Goal: Complete application form

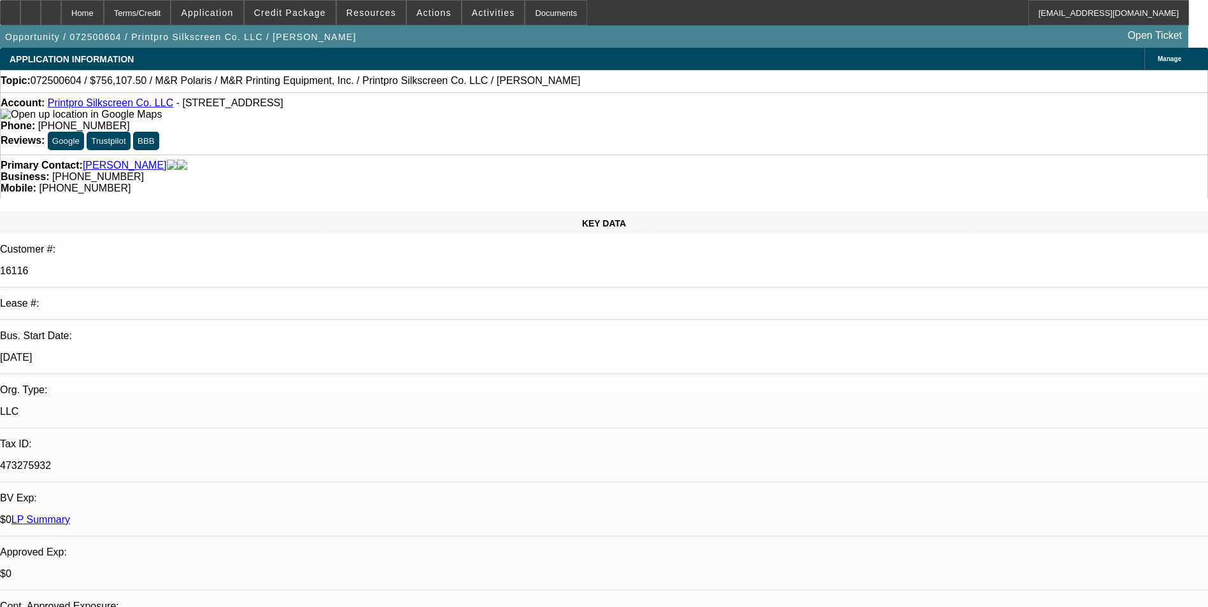
select select "0"
select select "2"
select select "0"
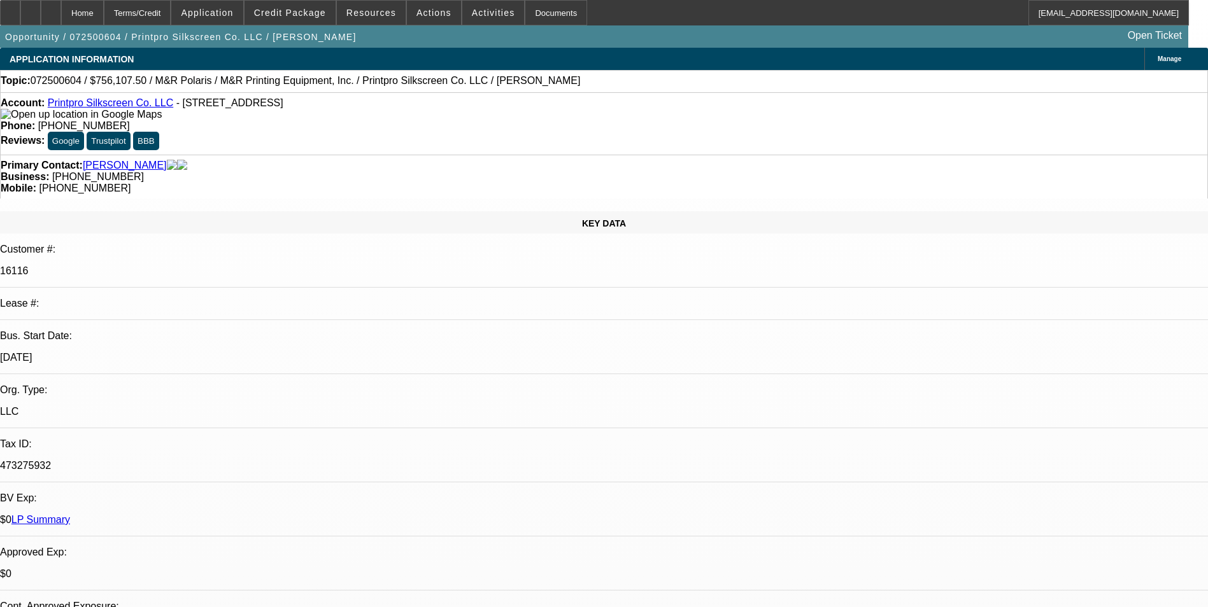
select select "0"
select select "2"
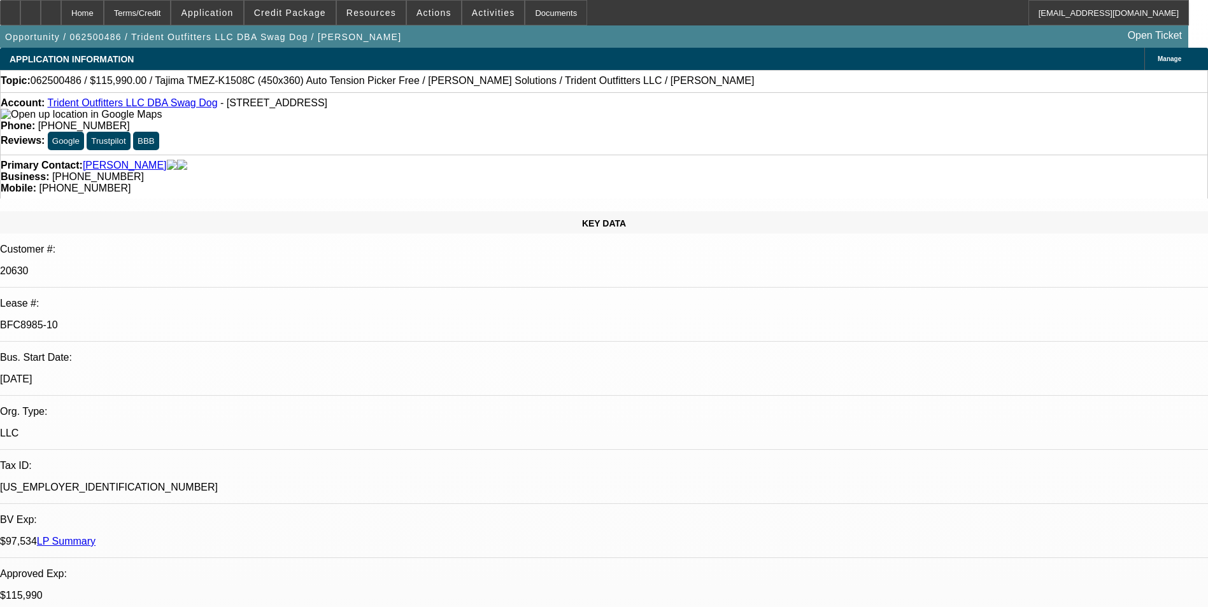
select select "0"
select select "2"
select select "0"
select select "2"
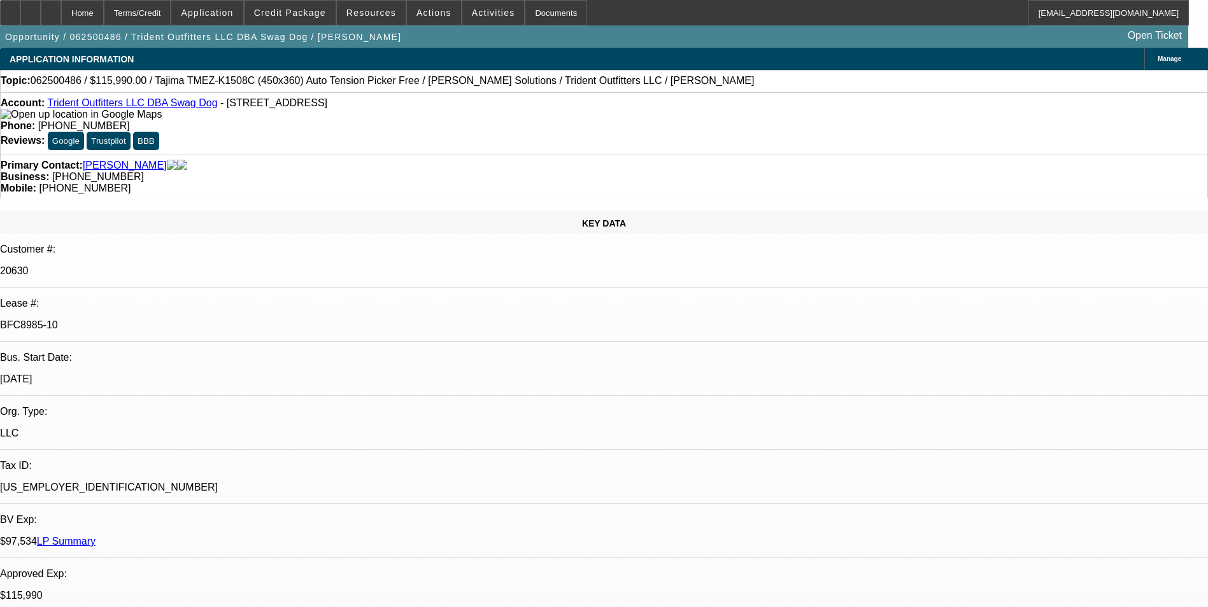
select select "0"
select select "2"
select select "0"
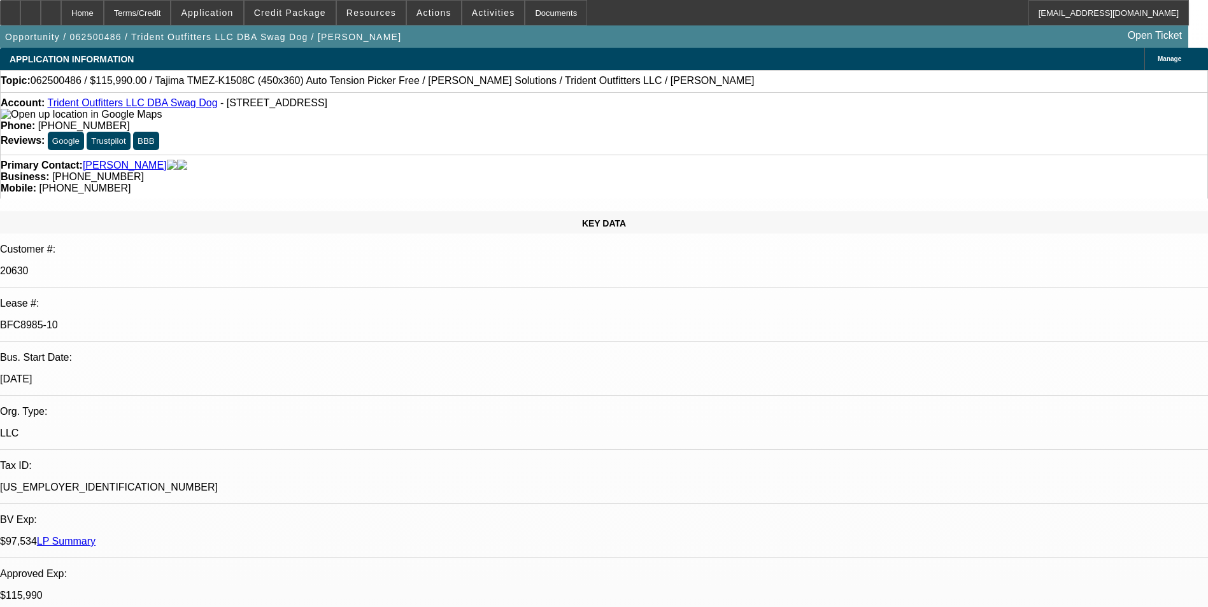
select select "0"
select select "1"
select select "2"
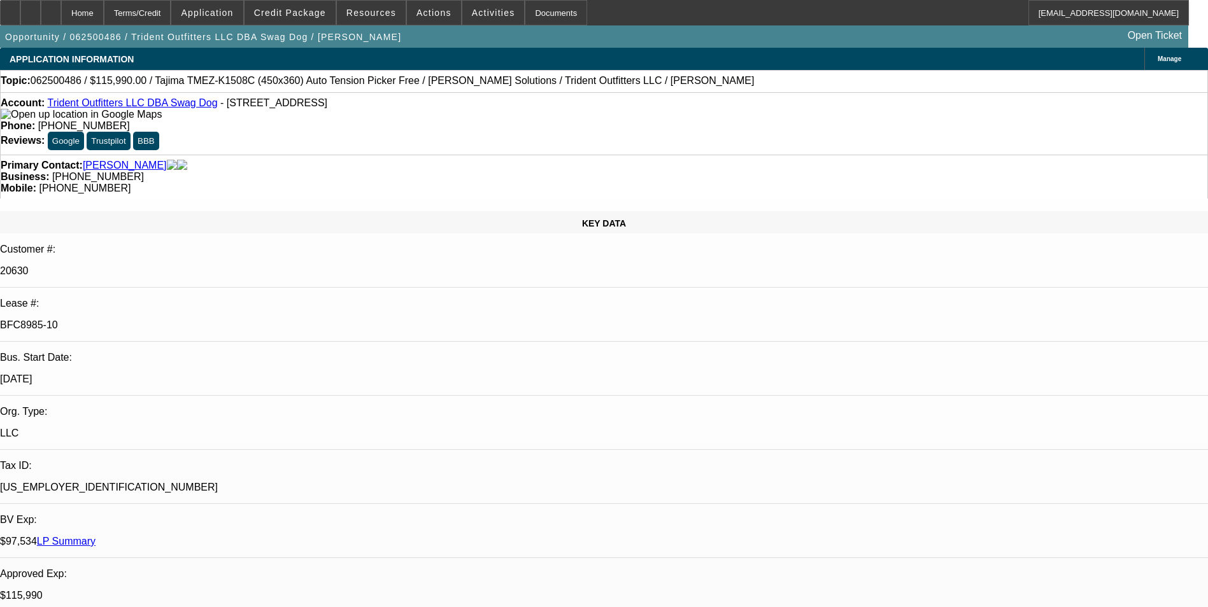
select select "1"
select select "2"
select select "1"
select select "2"
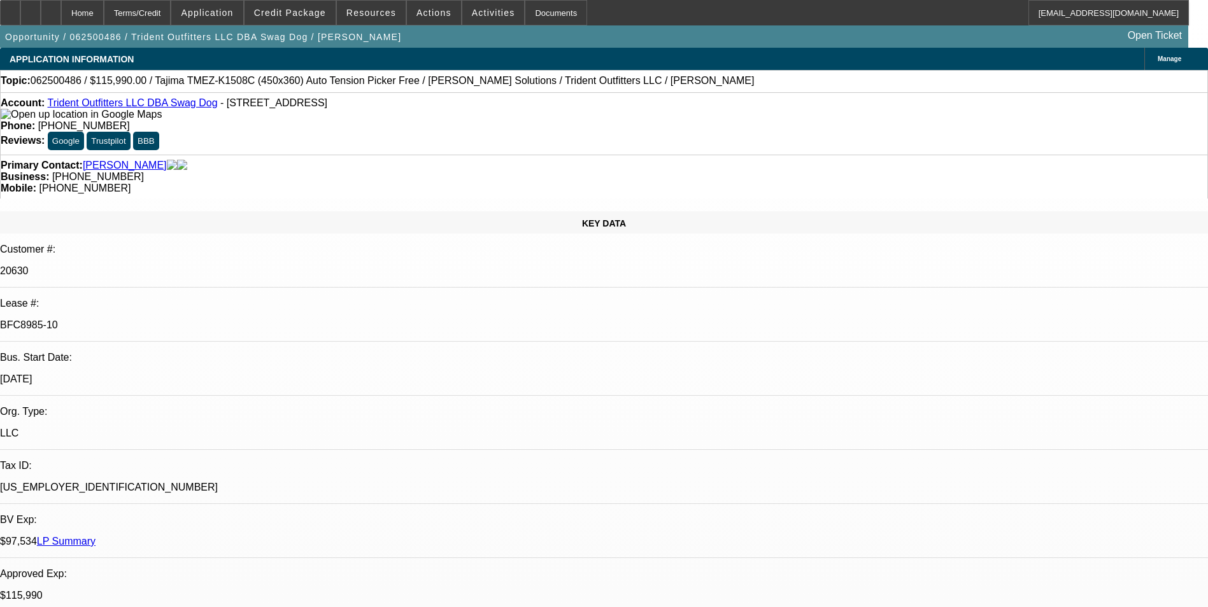
select select "2"
select select "1"
select select "2"
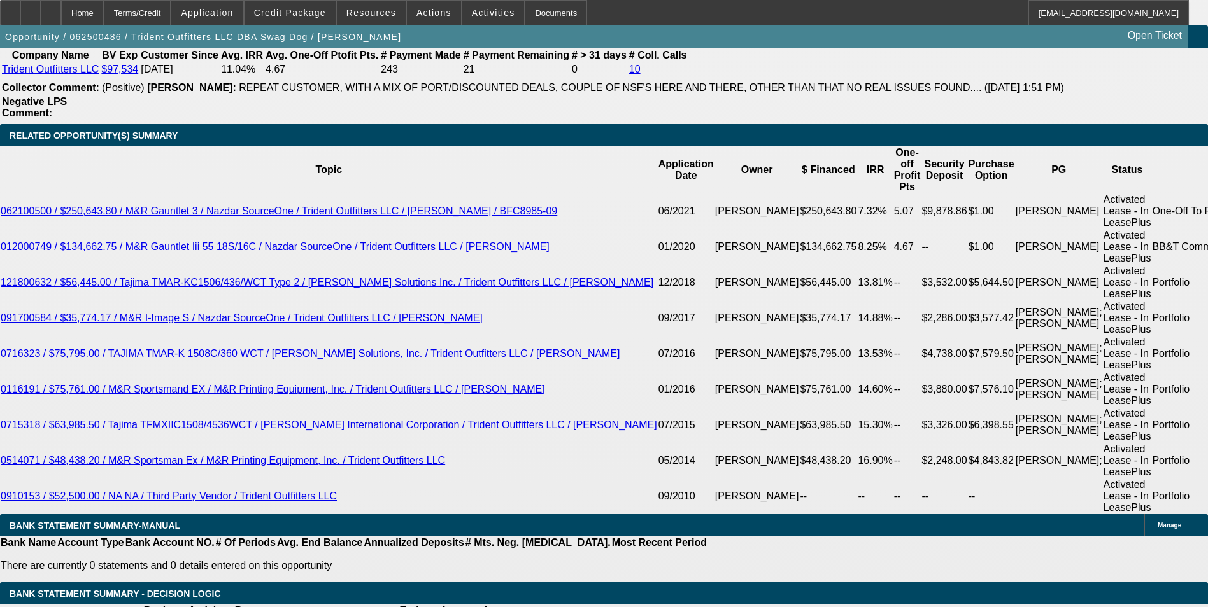
scroll to position [2350, 0]
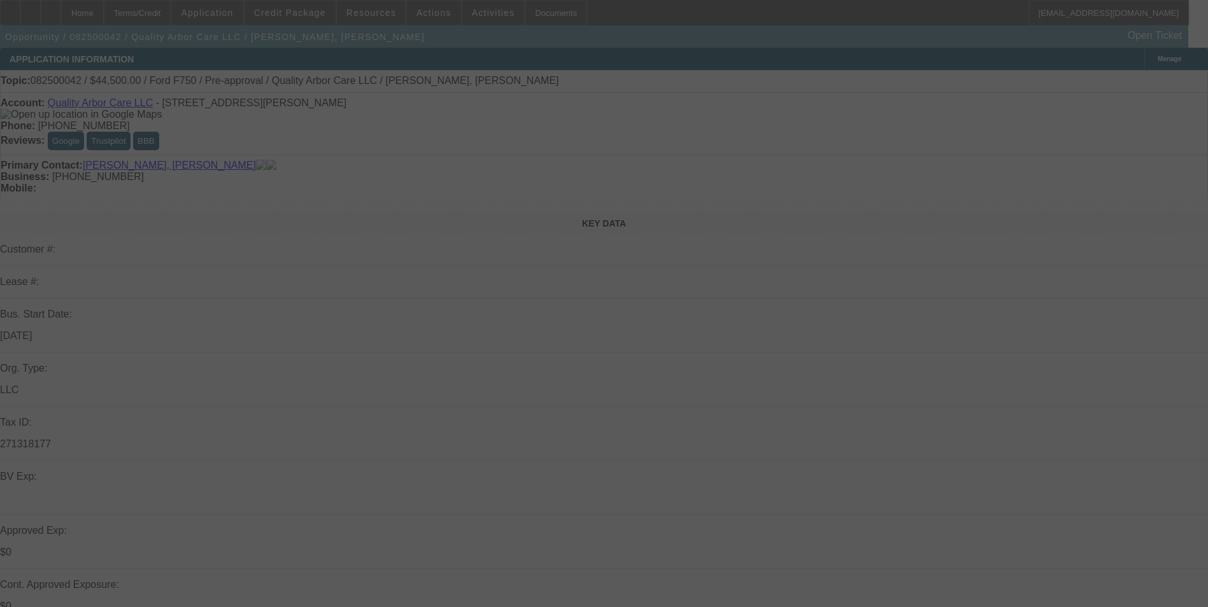
select select "0"
select select "2"
select select "0"
select select "6"
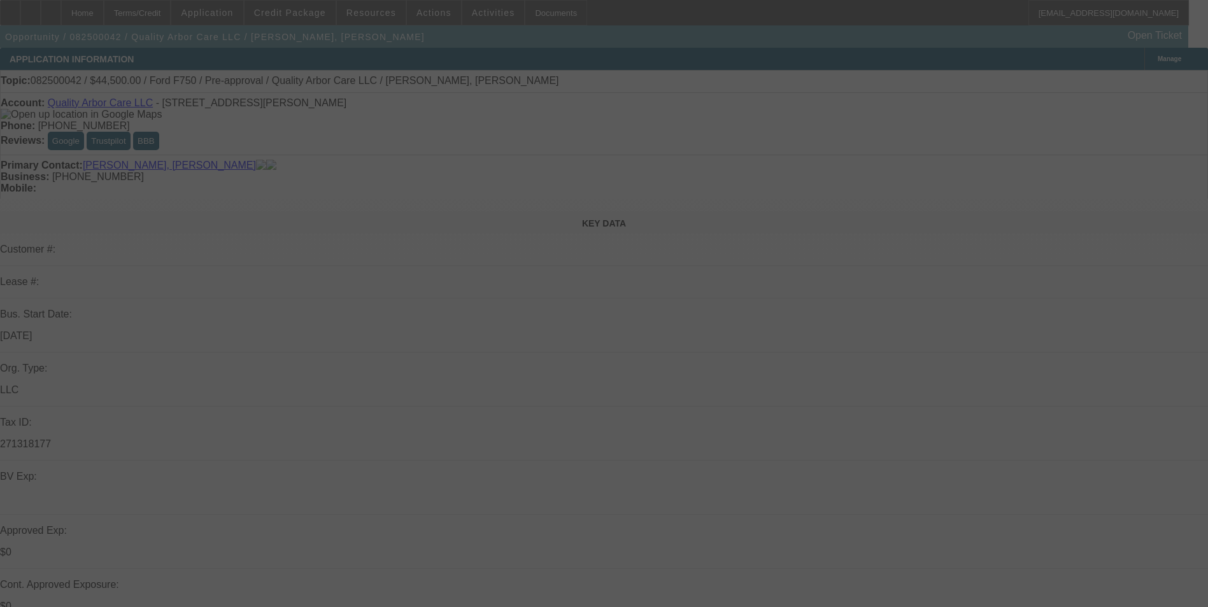
select select "0"
select select "2"
select select "0"
select select "6"
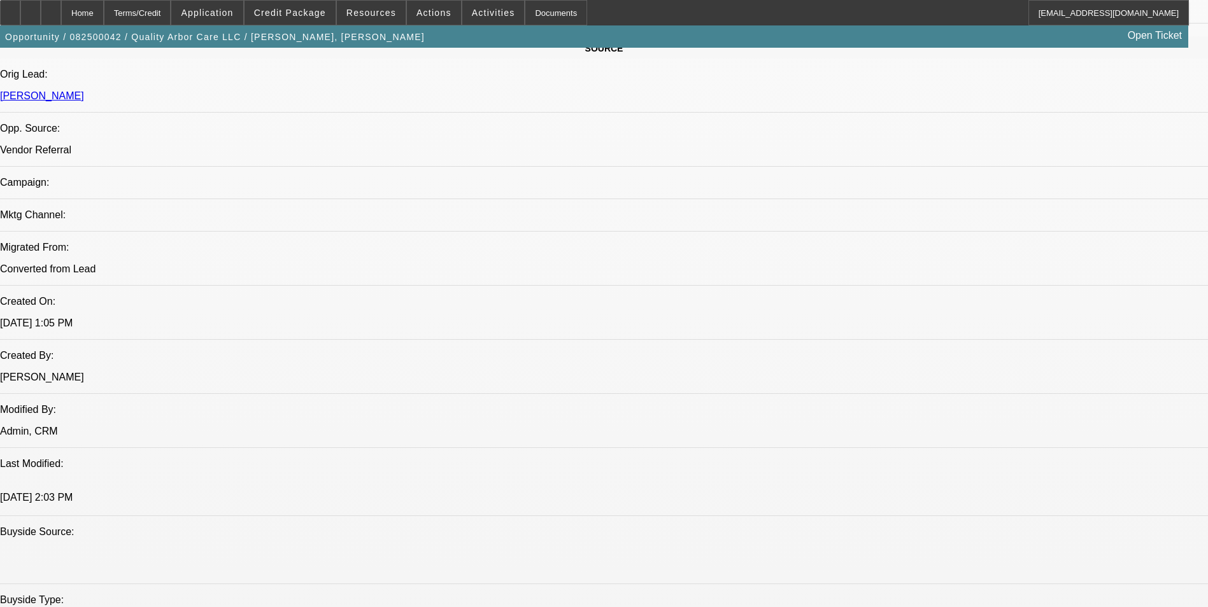
scroll to position [573, 0]
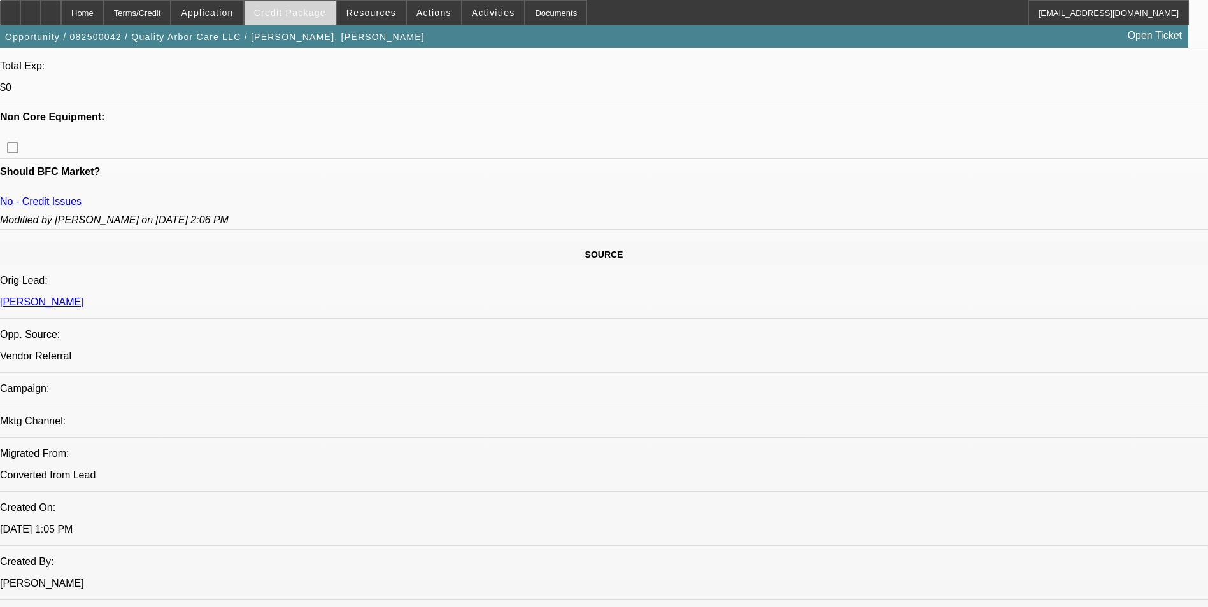
click at [272, 14] on span at bounding box center [290, 12] width 91 height 31
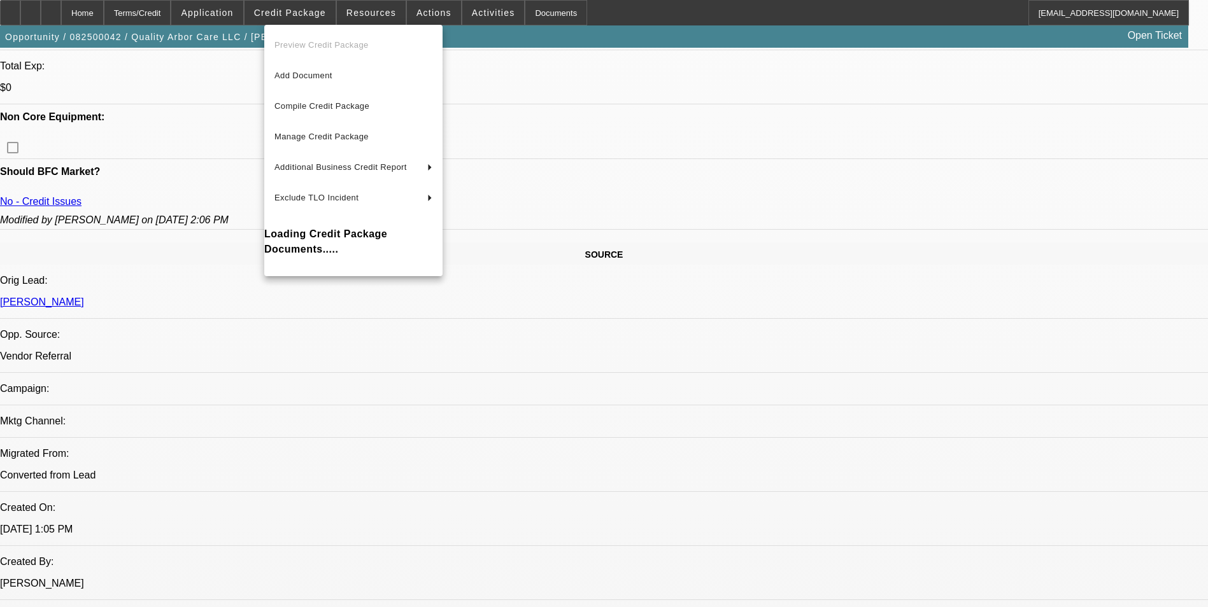
click at [166, 59] on div at bounding box center [604, 303] width 1208 height 607
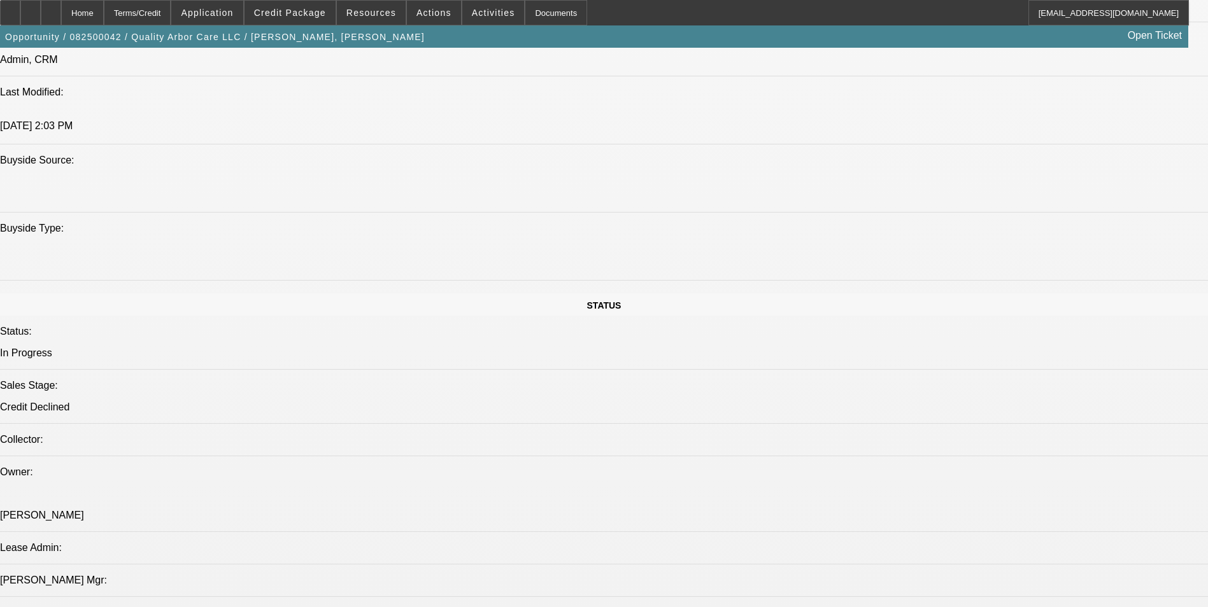
scroll to position [1337, 0]
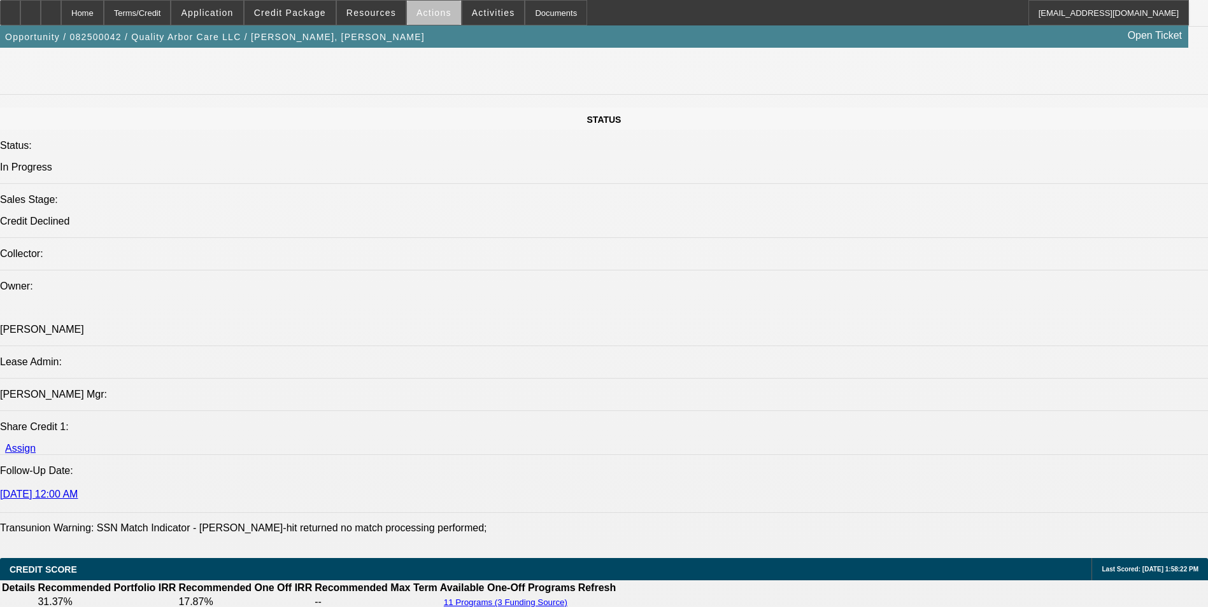
click at [432, 20] on span at bounding box center [434, 12] width 54 height 31
click at [430, 10] on div at bounding box center [604, 303] width 1208 height 607
click at [430, 10] on span "Actions" at bounding box center [433, 13] width 35 height 10
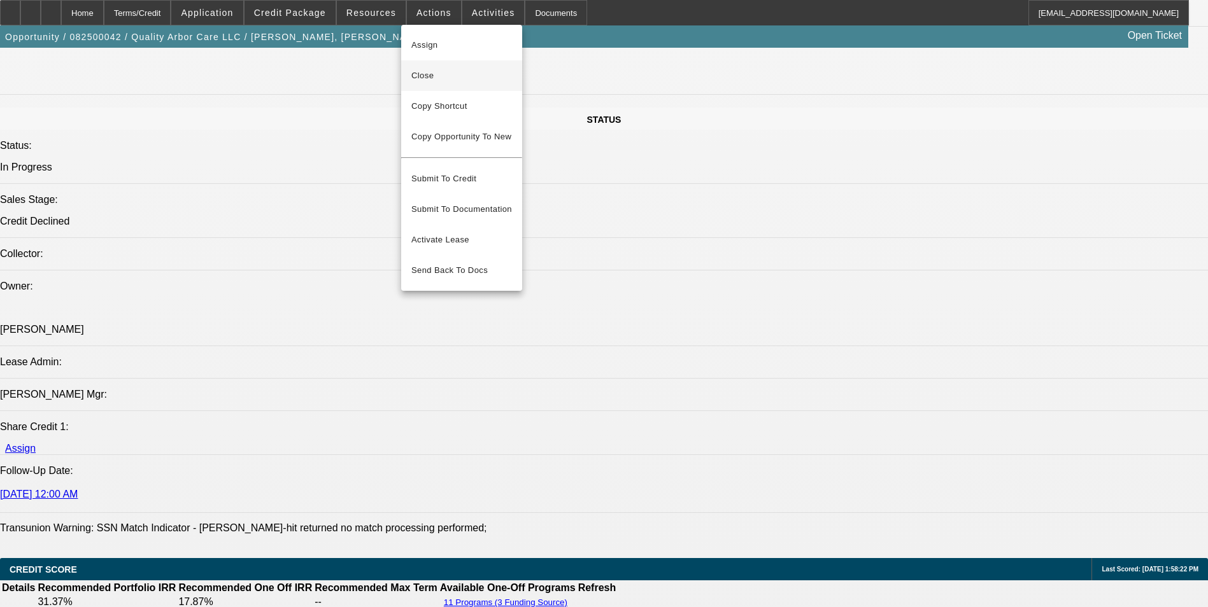
click at [437, 80] on span "Close" at bounding box center [461, 75] width 101 height 15
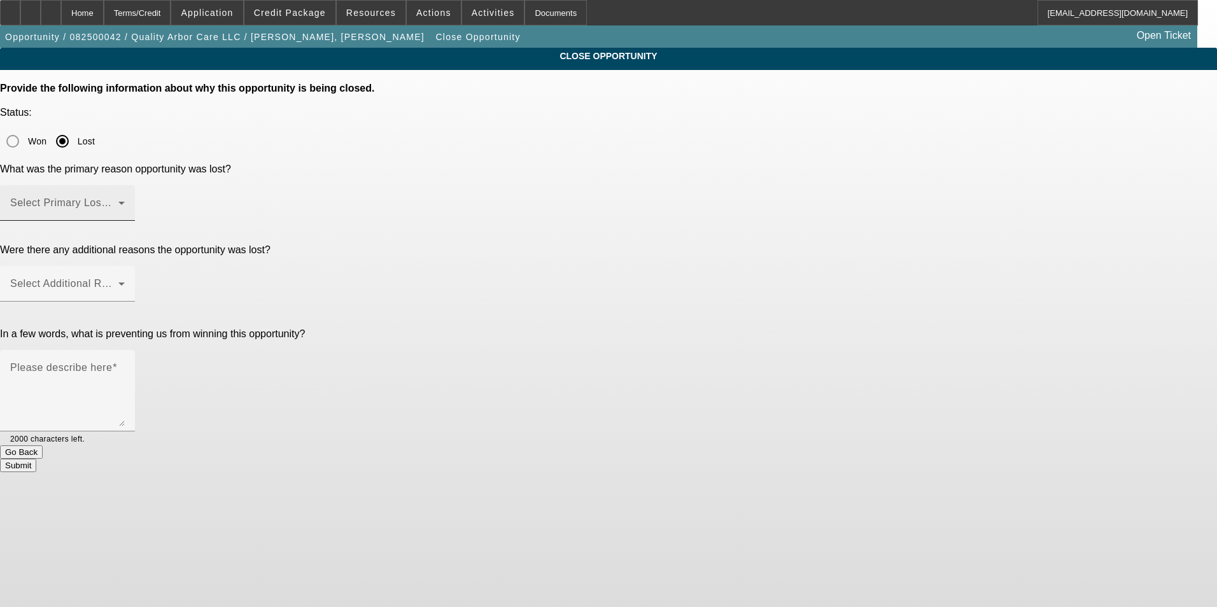
click at [118, 201] on span at bounding box center [64, 208] width 108 height 15
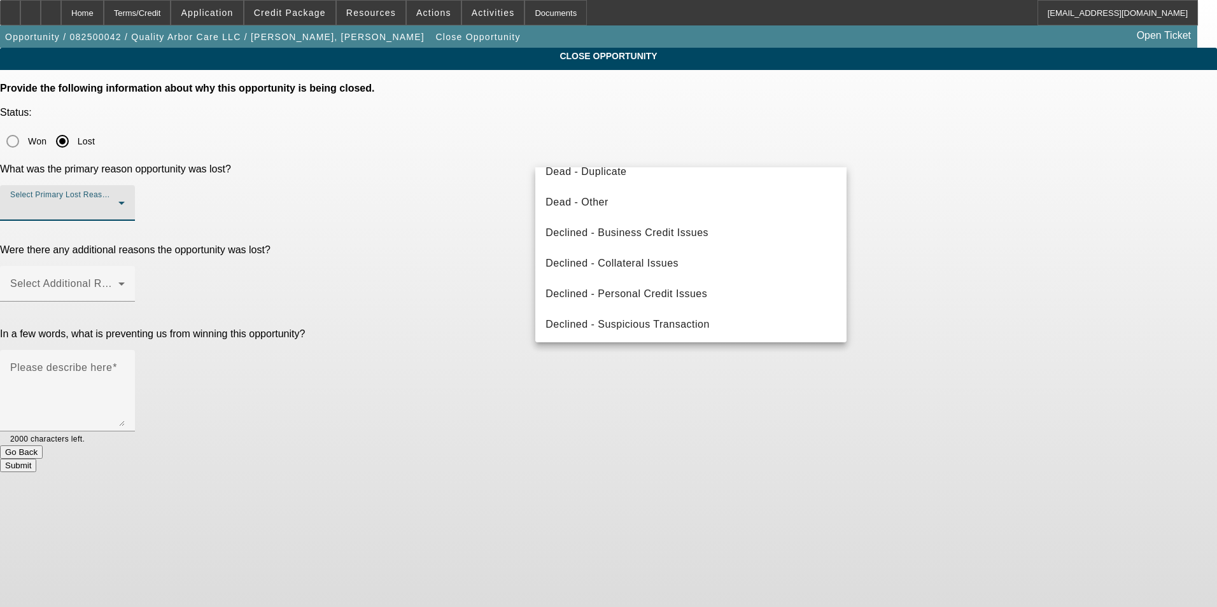
scroll to position [171, 0]
click at [686, 288] on span "Declined - Personal Credit Issues" at bounding box center [627, 291] width 162 height 15
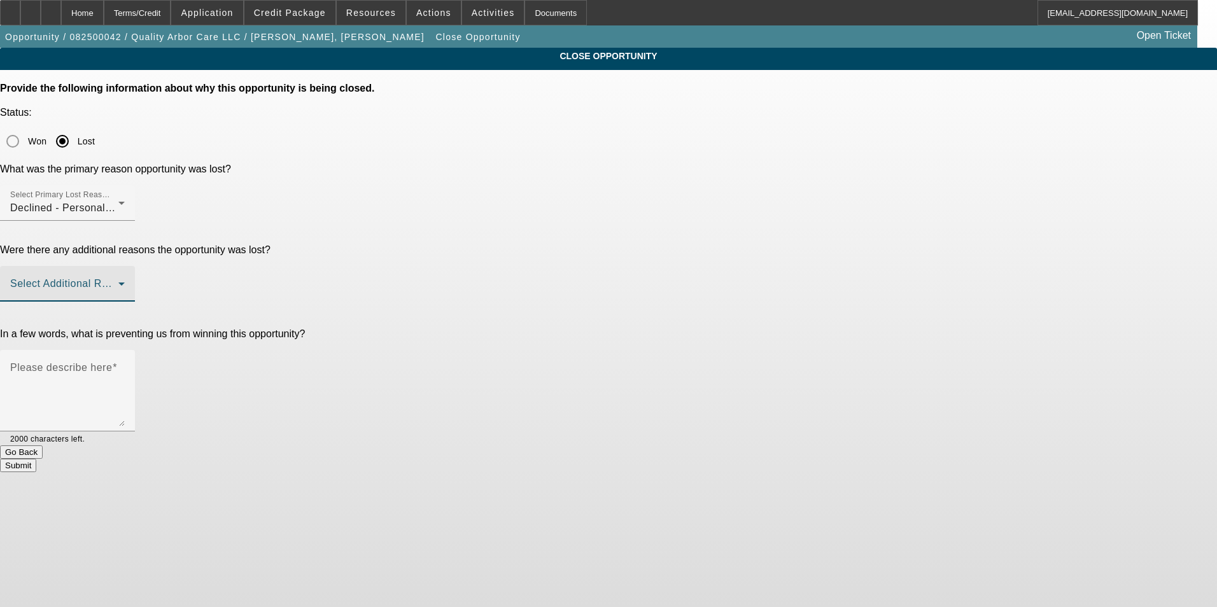
click at [118, 281] on span at bounding box center [64, 288] width 108 height 15
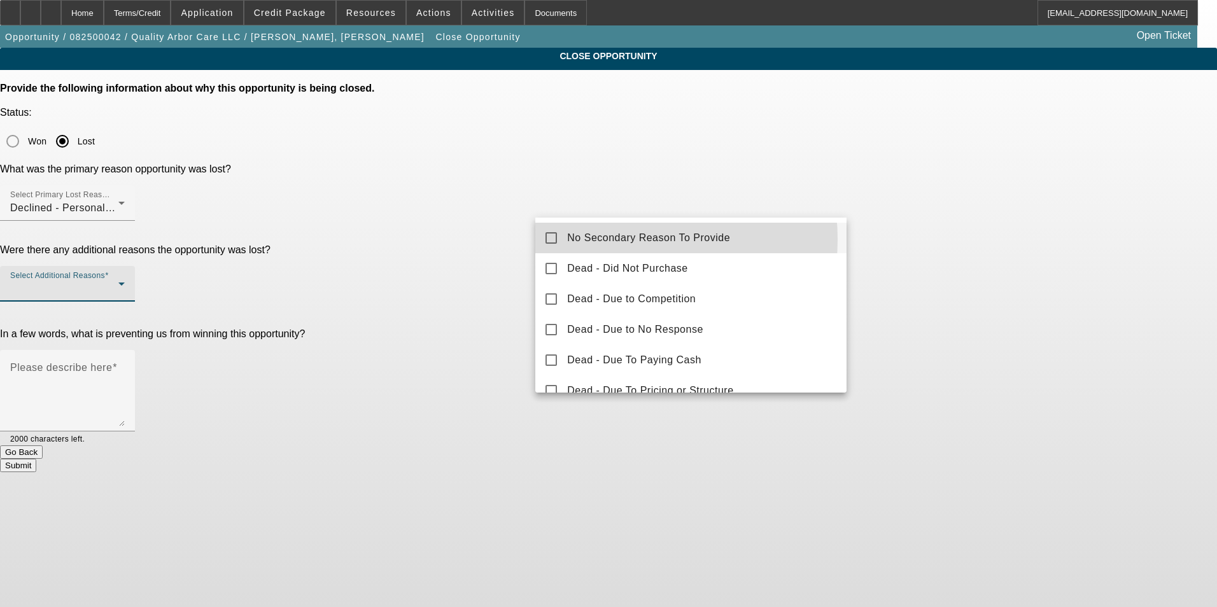
click at [609, 239] on span "No Secondary Reason To Provide" at bounding box center [648, 238] width 163 height 15
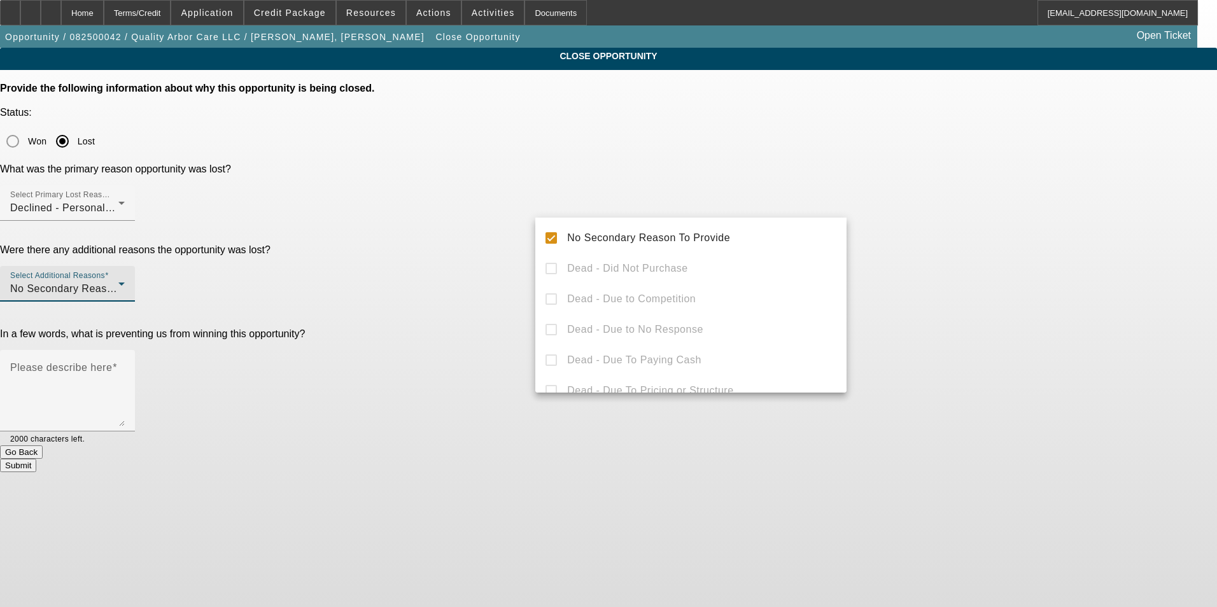
click at [453, 295] on div at bounding box center [608, 303] width 1217 height 607
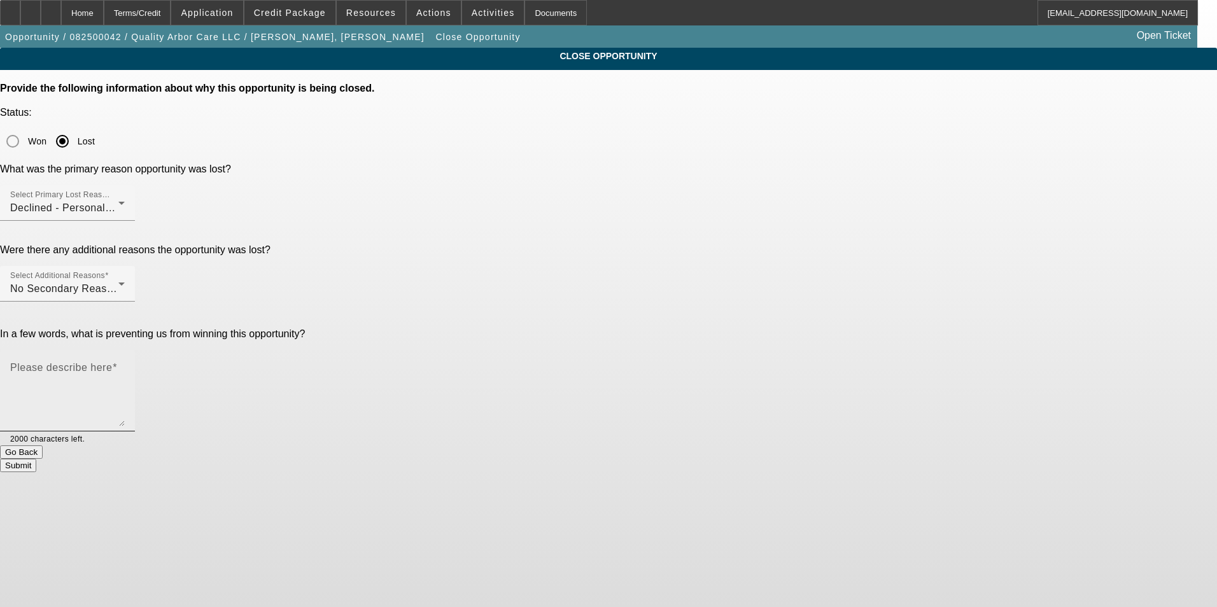
click at [125, 365] on textarea "Please describe here" at bounding box center [67, 395] width 115 height 61
type textarea "-"
click at [36, 459] on button "Submit" at bounding box center [18, 465] width 36 height 13
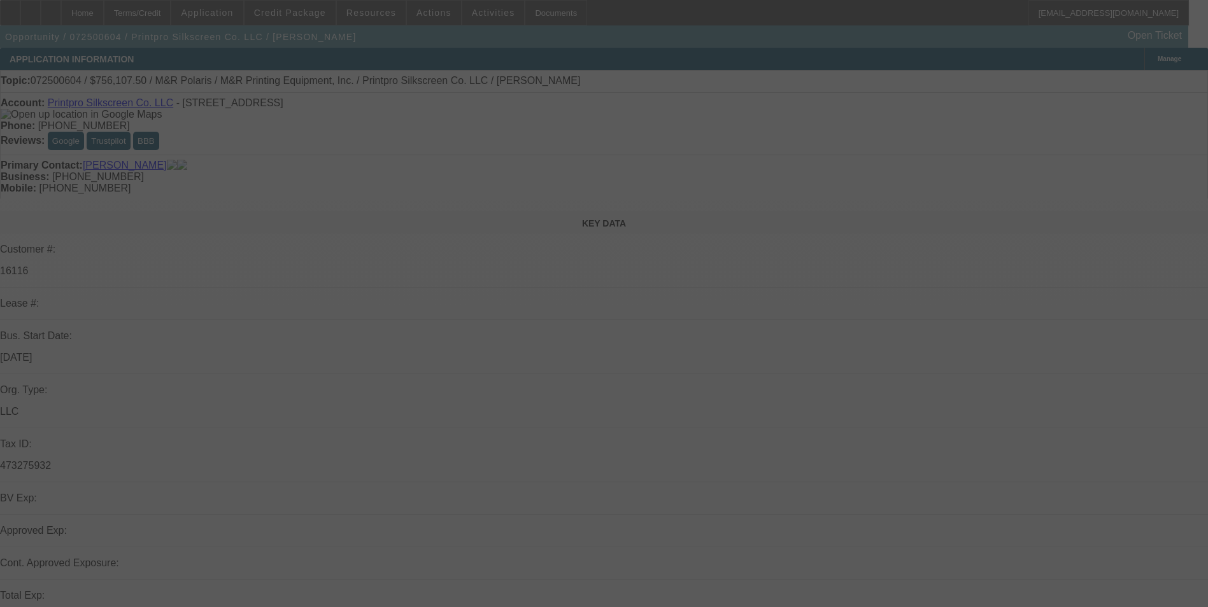
select select "0"
select select "2"
select select "0"
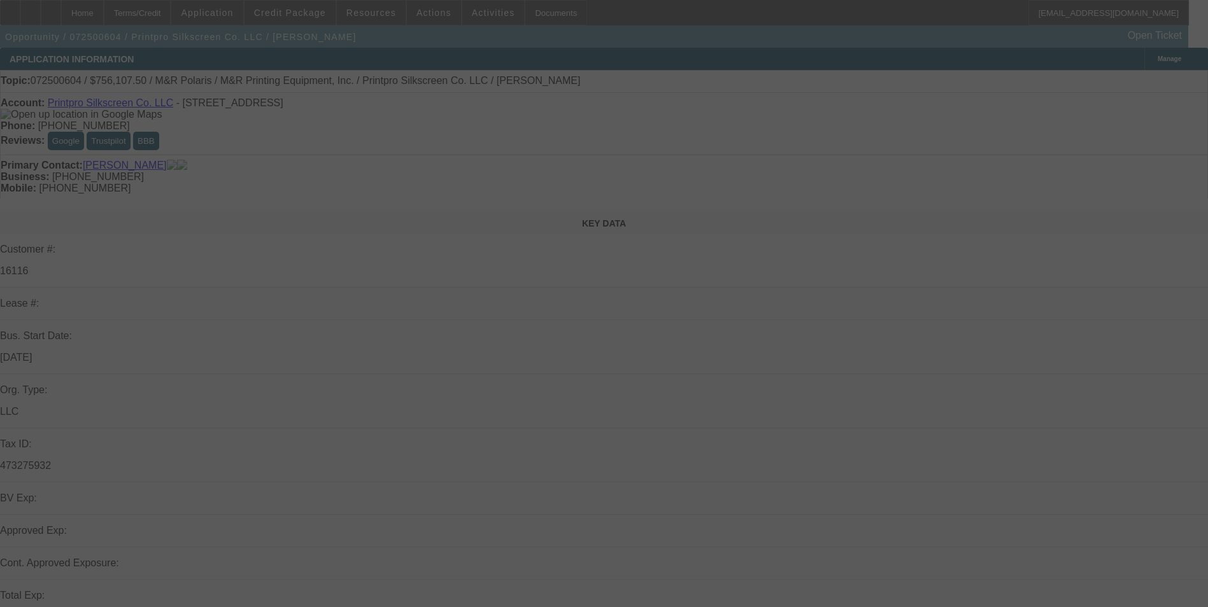
select select "0"
select select "2"
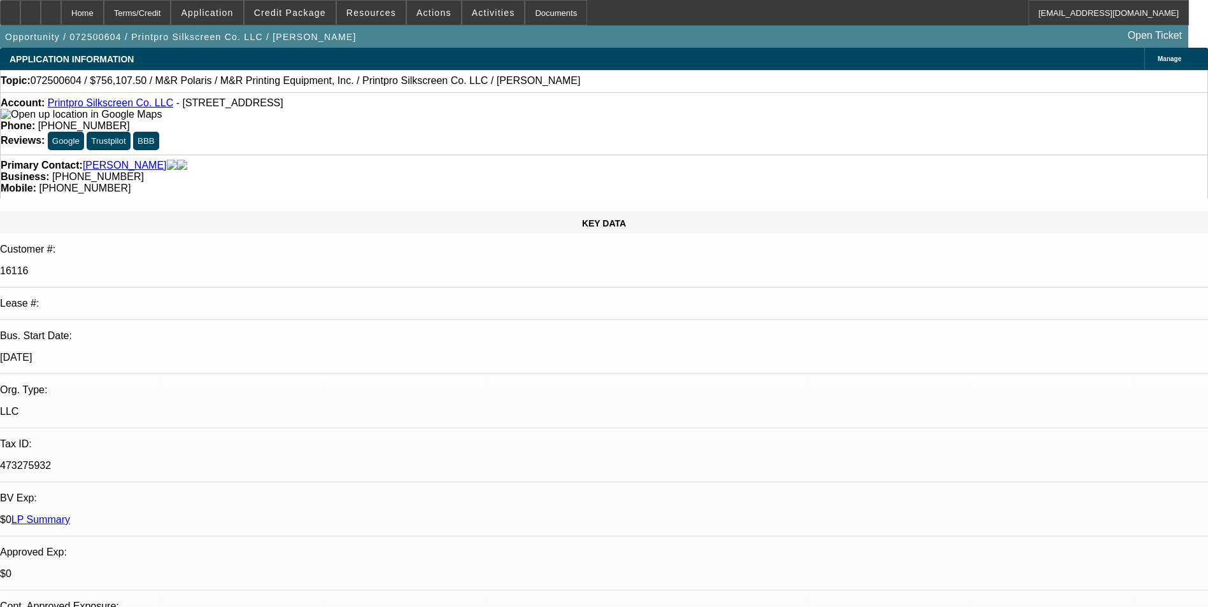
scroll to position [318, 0]
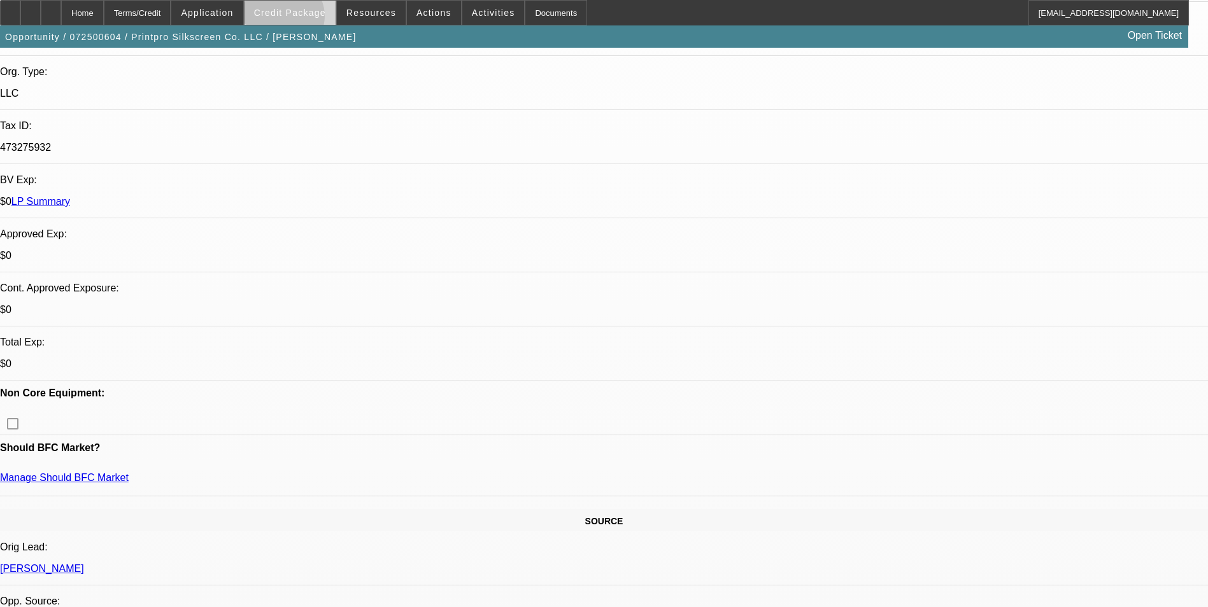
click at [303, 19] on span at bounding box center [290, 12] width 91 height 31
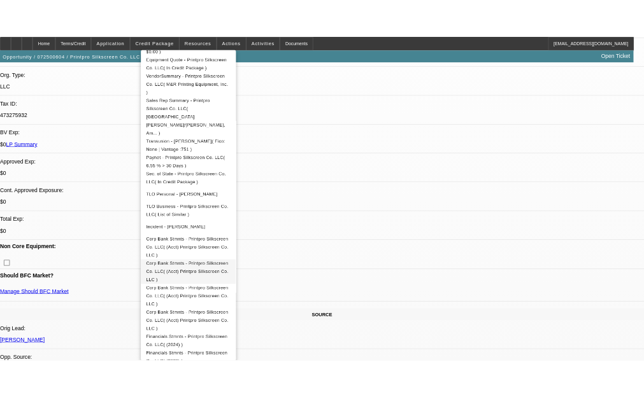
scroll to position [373, 0]
